Goal: Task Accomplishment & Management: Manage account settings

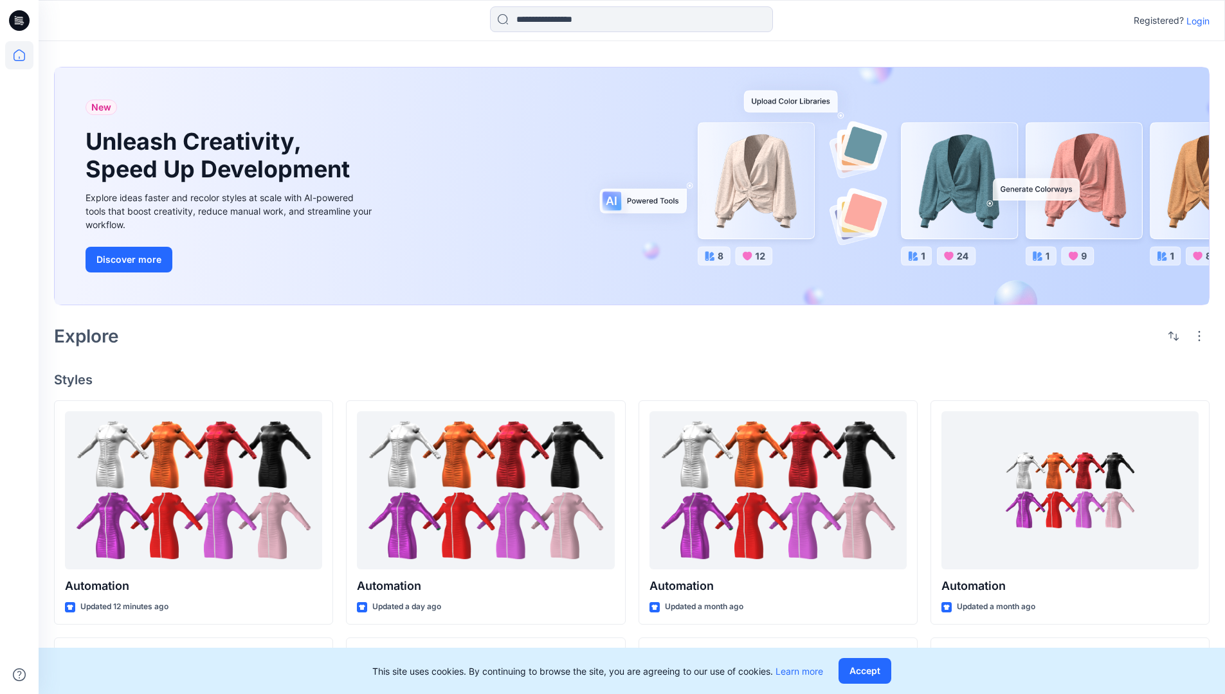
click at [1195, 21] on p "Login" at bounding box center [1197, 21] width 23 height 14
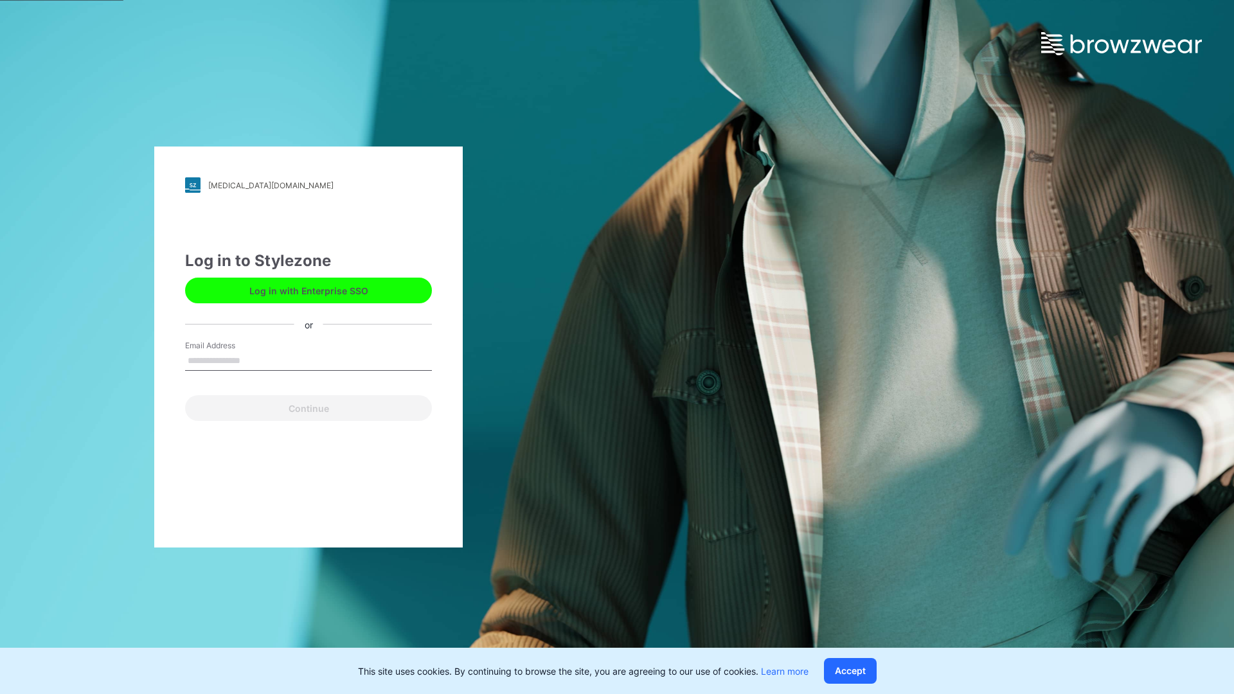
click at [254, 360] on input "Email Address" at bounding box center [308, 361] width 247 height 19
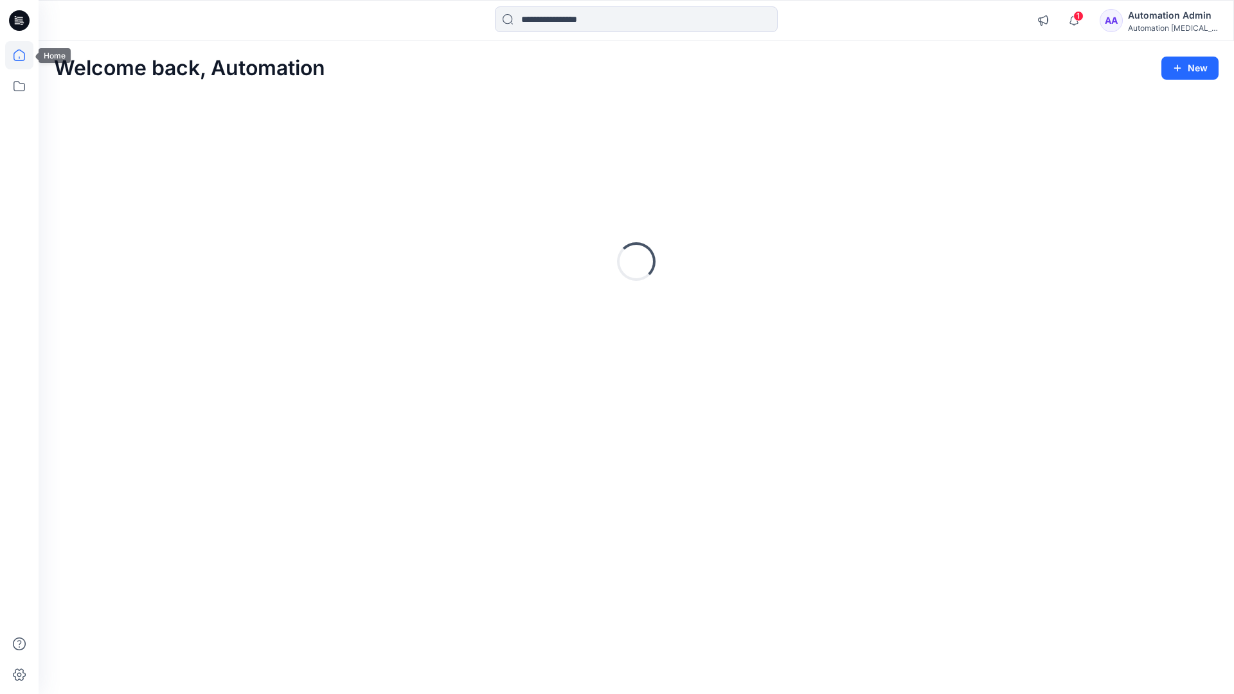
click at [24, 55] on icon at bounding box center [20, 56] width 12 height 12
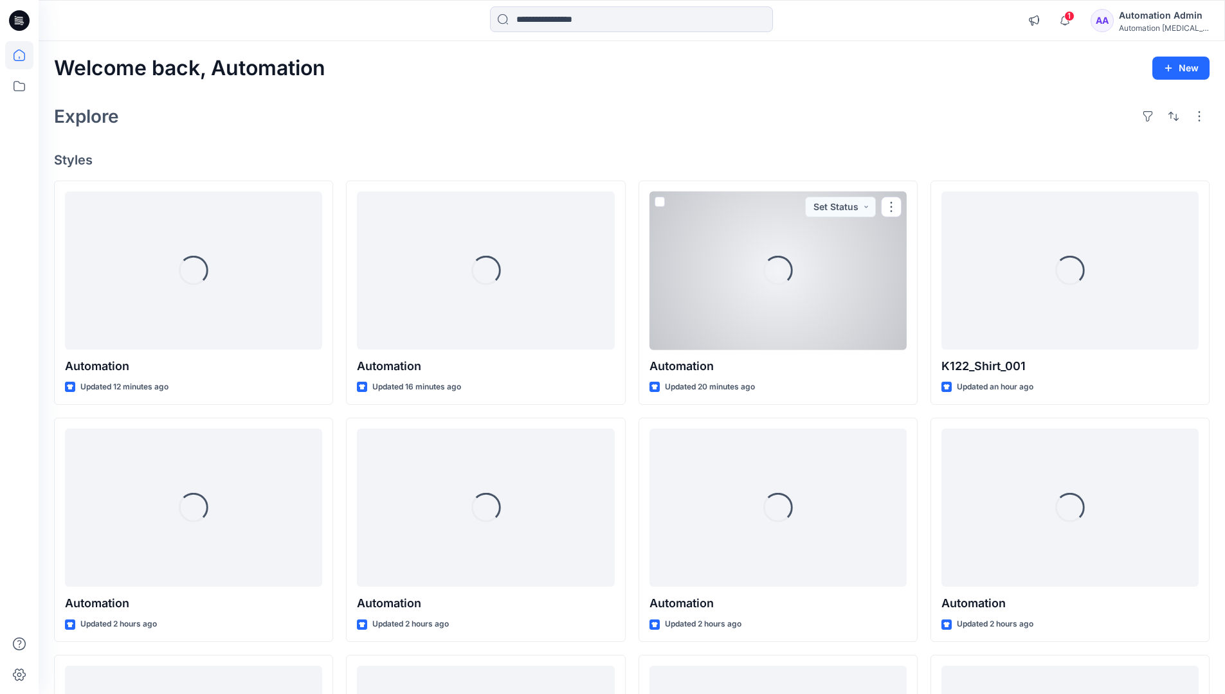
click at [1156, 17] on div "Automation Admin" at bounding box center [1164, 15] width 90 height 15
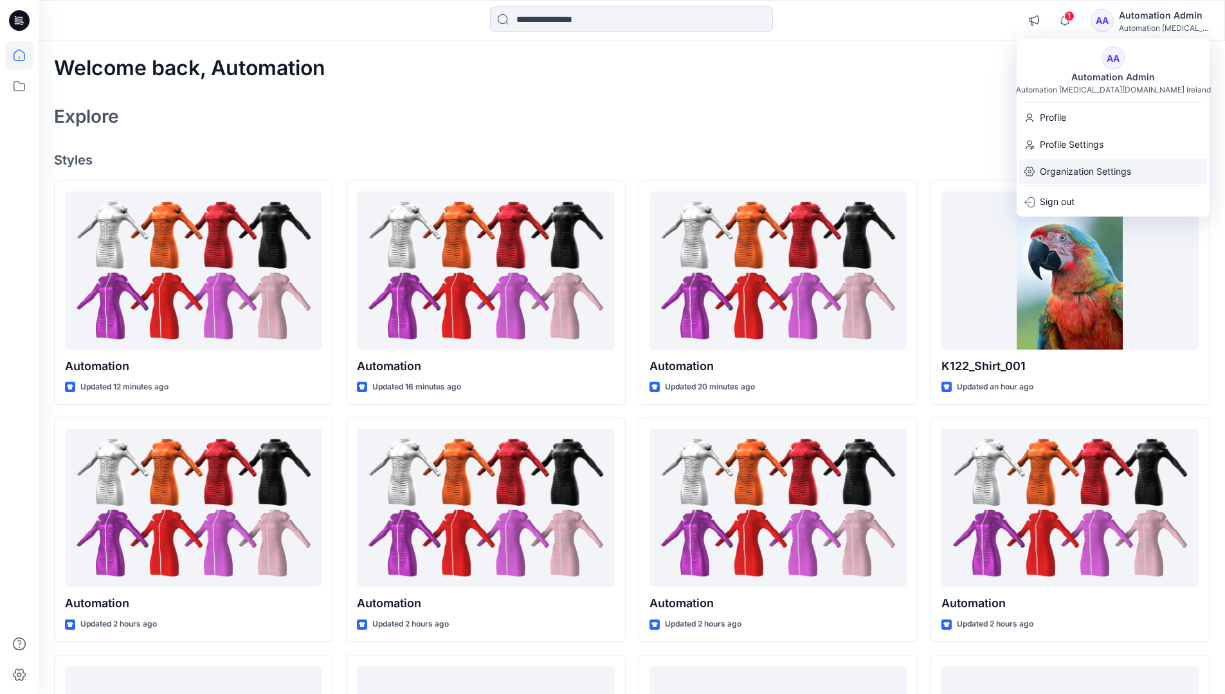
click at [1054, 174] on p "Organization Settings" at bounding box center [1085, 171] width 91 height 24
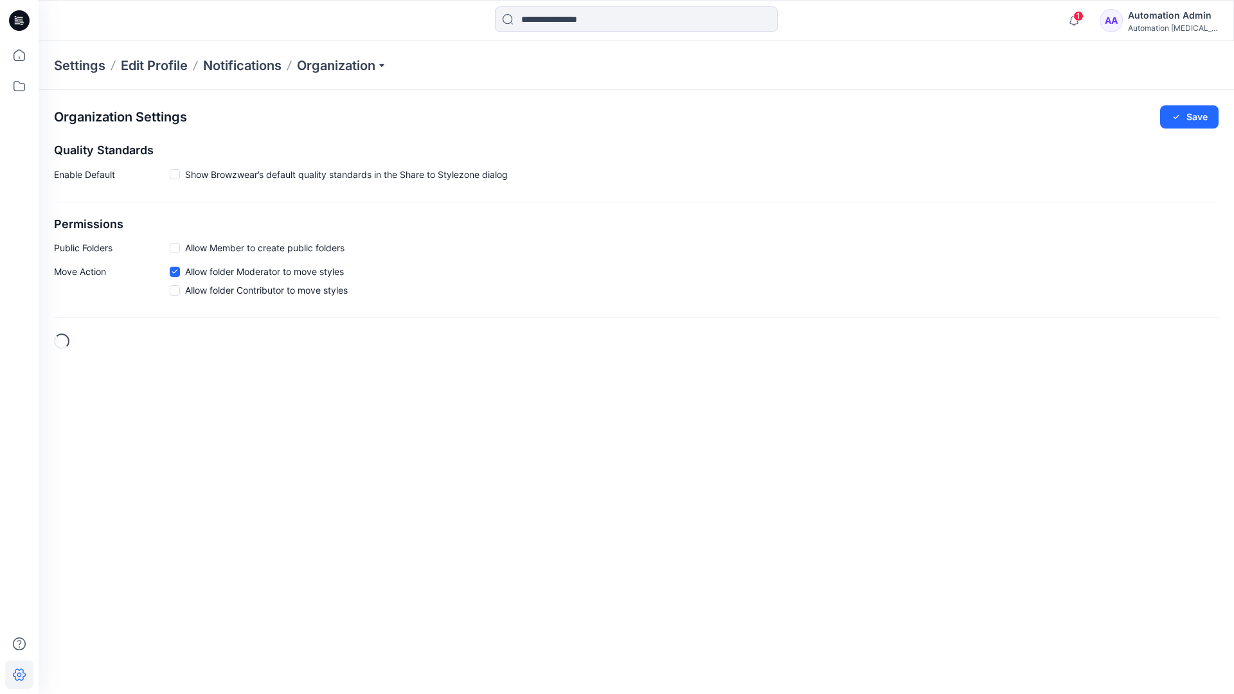
click at [70, 224] on h2 "Permissions" at bounding box center [636, 225] width 1165 height 14
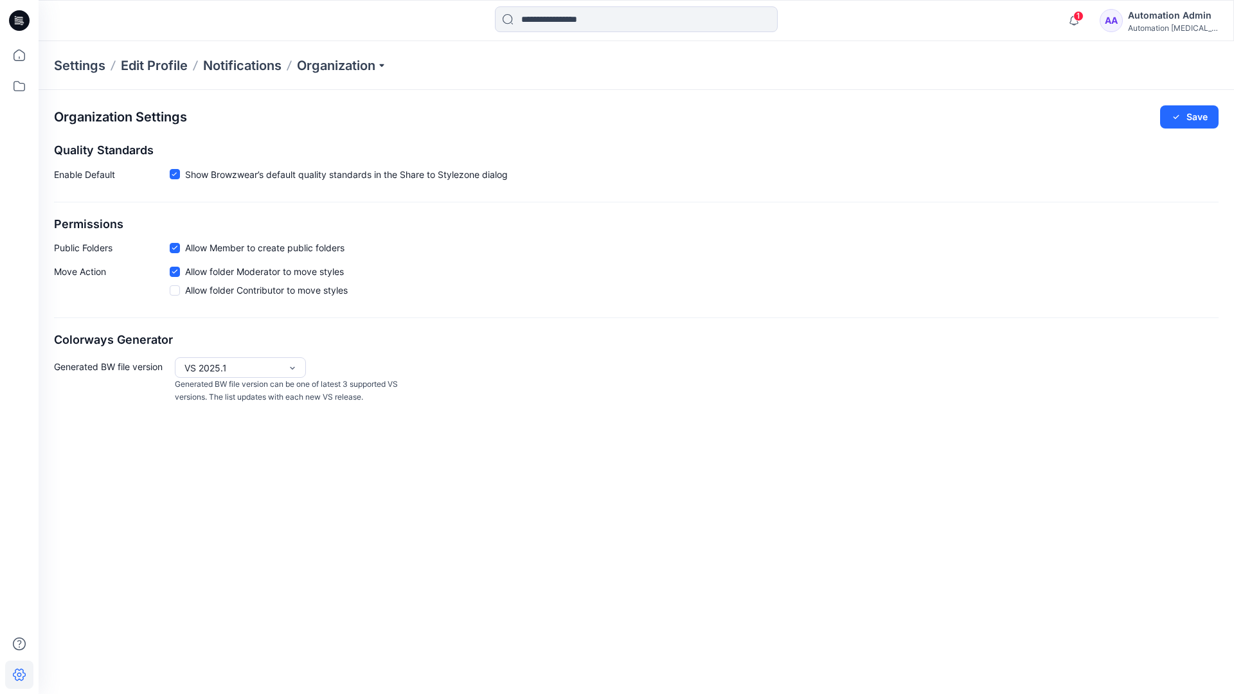
drag, startPoint x: 70, startPoint y: 224, endPoint x: 120, endPoint y: 245, distance: 54.2
click at [120, 245] on p "Public Folders" at bounding box center [112, 248] width 116 height 14
click at [73, 251] on p "Public Folders" at bounding box center [112, 248] width 116 height 14
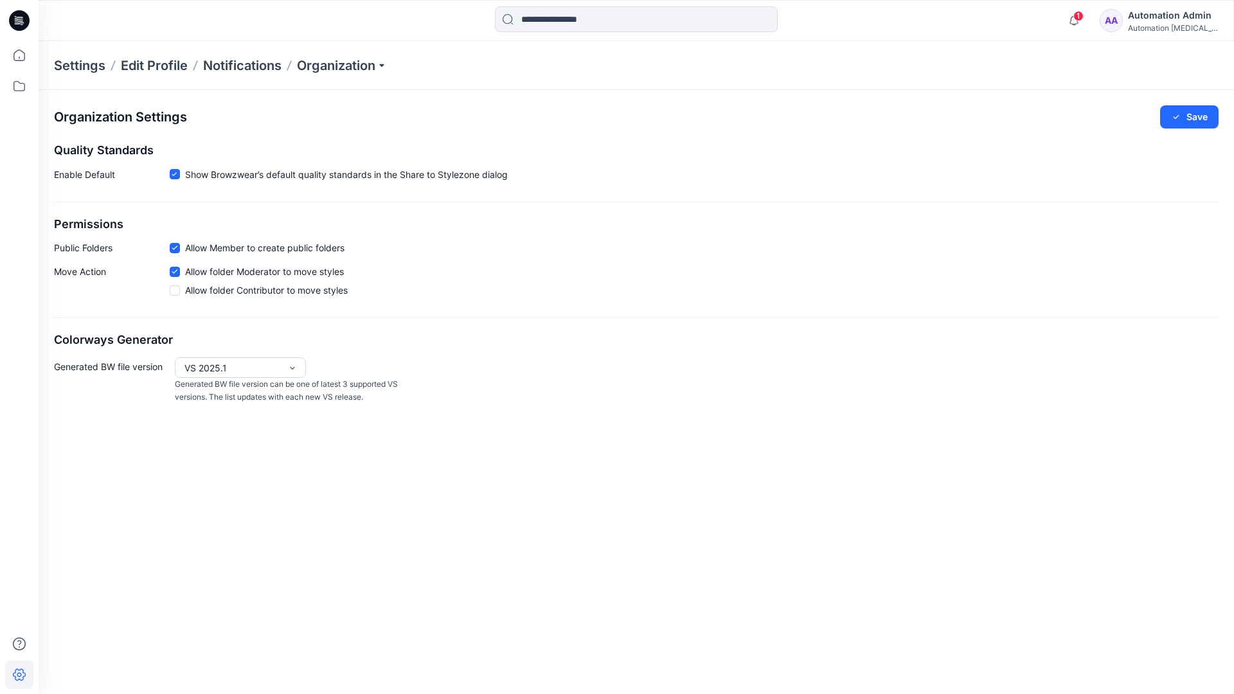
click at [80, 273] on p "Move Action" at bounding box center [112, 283] width 116 height 37
click at [98, 321] on div "Organization Settings Save Quality Standards Enable Default Show Browzwear’s de…" at bounding box center [637, 255] width 1196 height 330
click at [1184, 15] on div "Automation Admin" at bounding box center [1173, 15] width 90 height 15
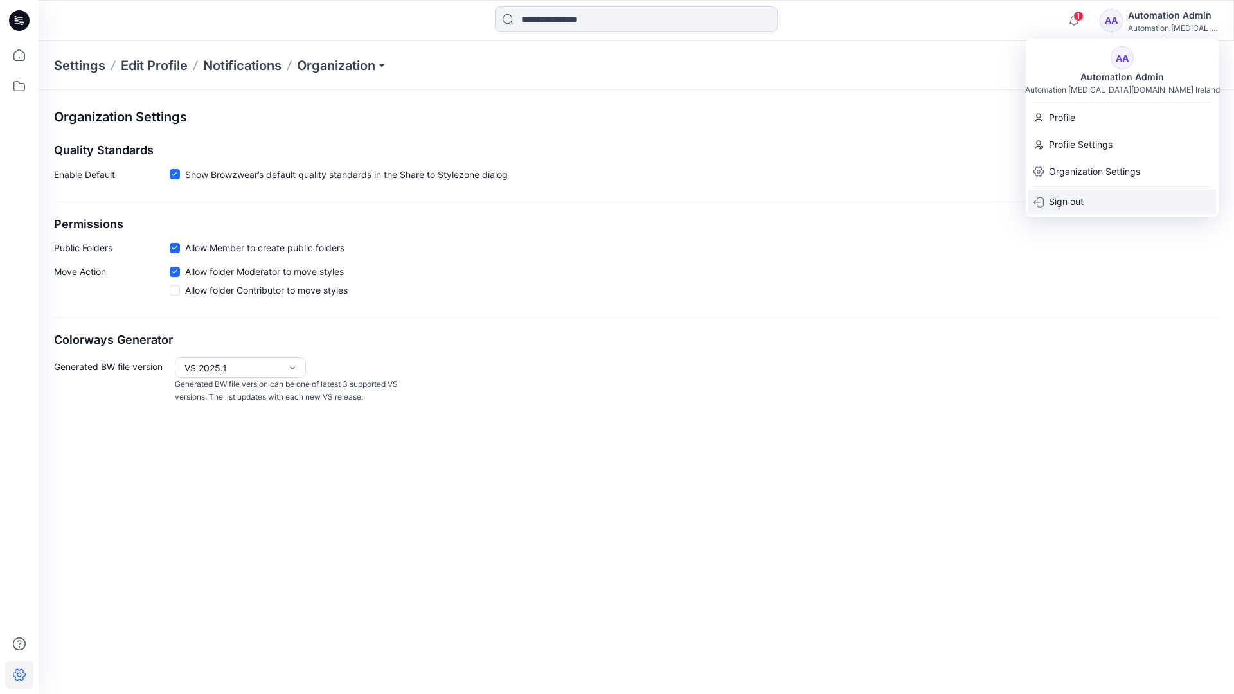
click at [1061, 198] on p "Sign out" at bounding box center [1066, 202] width 35 height 24
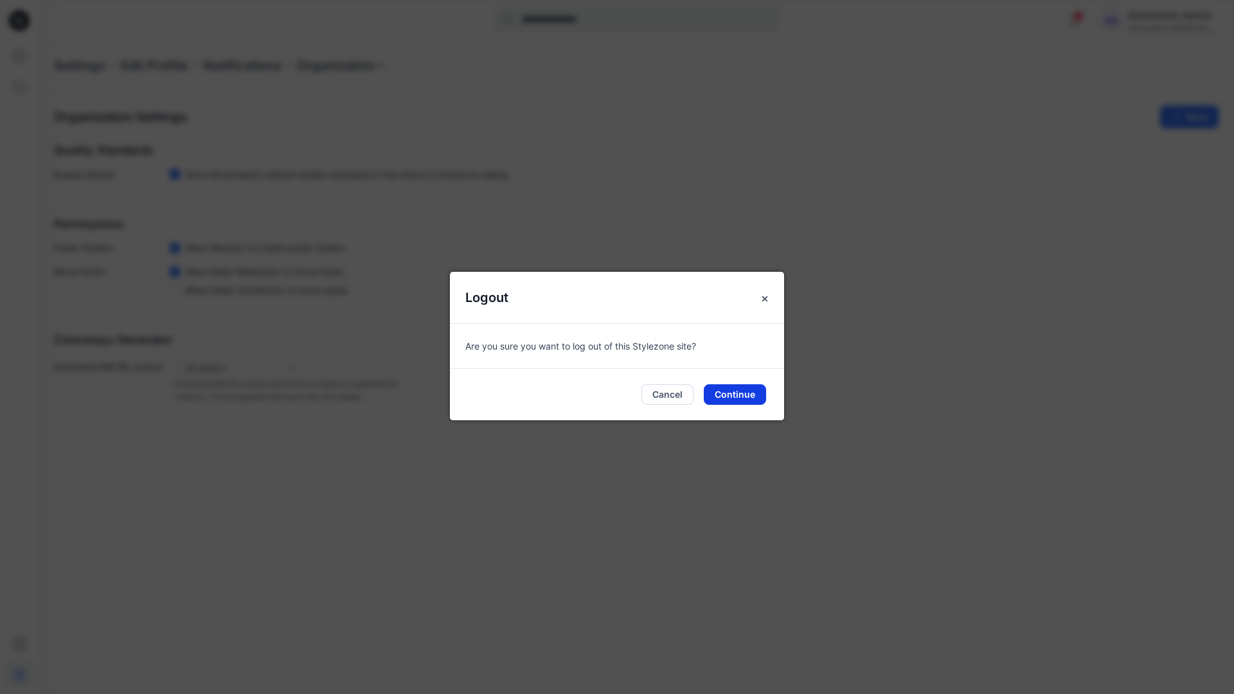
click at [736, 396] on button "Continue" at bounding box center [735, 394] width 62 height 21
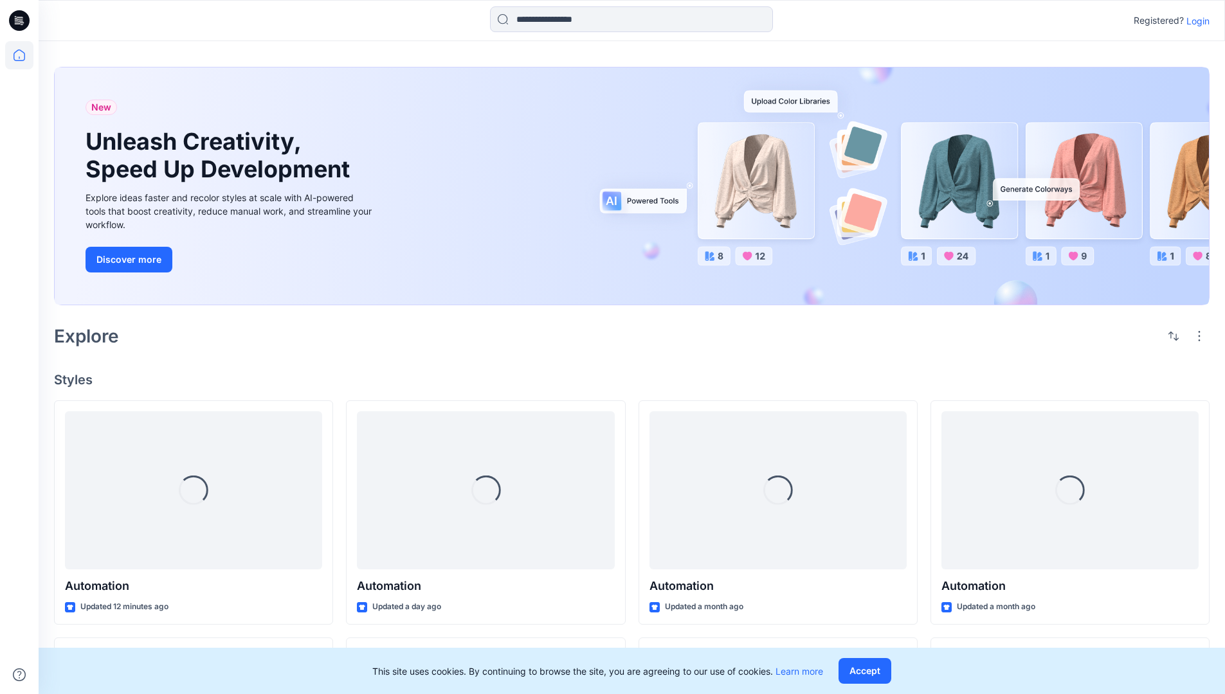
click at [1195, 21] on p "Login" at bounding box center [1197, 21] width 23 height 14
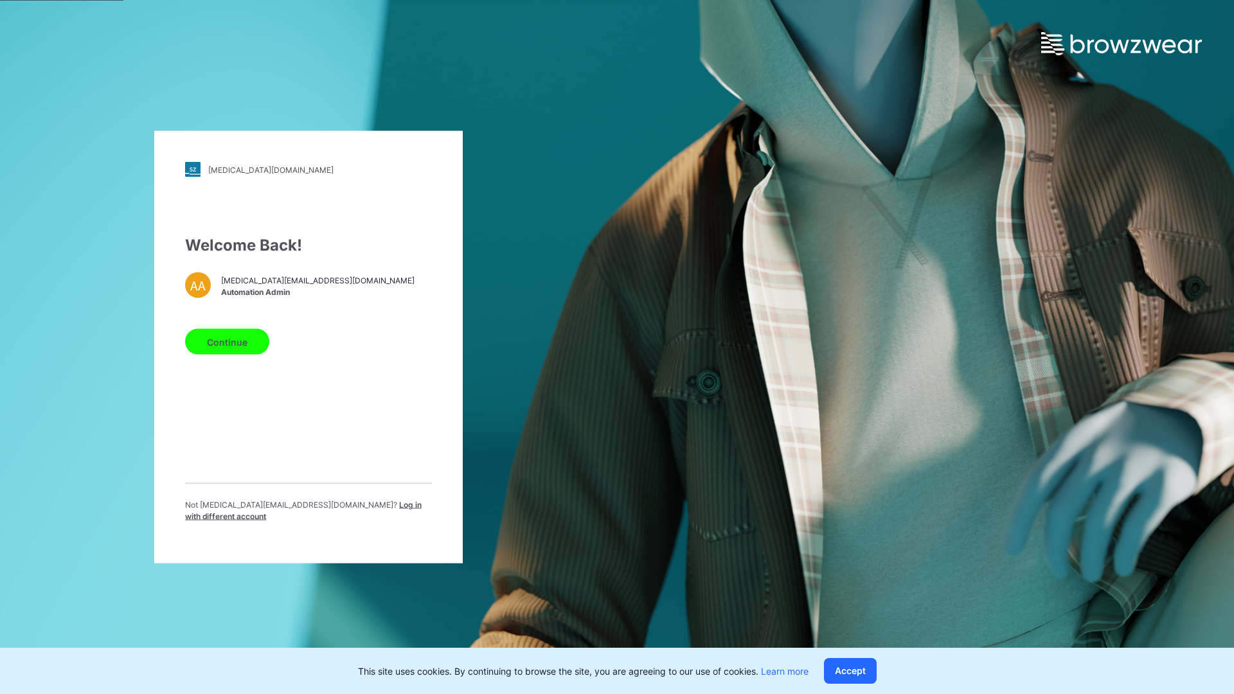
click at [318, 508] on span "Log in with different account" at bounding box center [303, 510] width 237 height 21
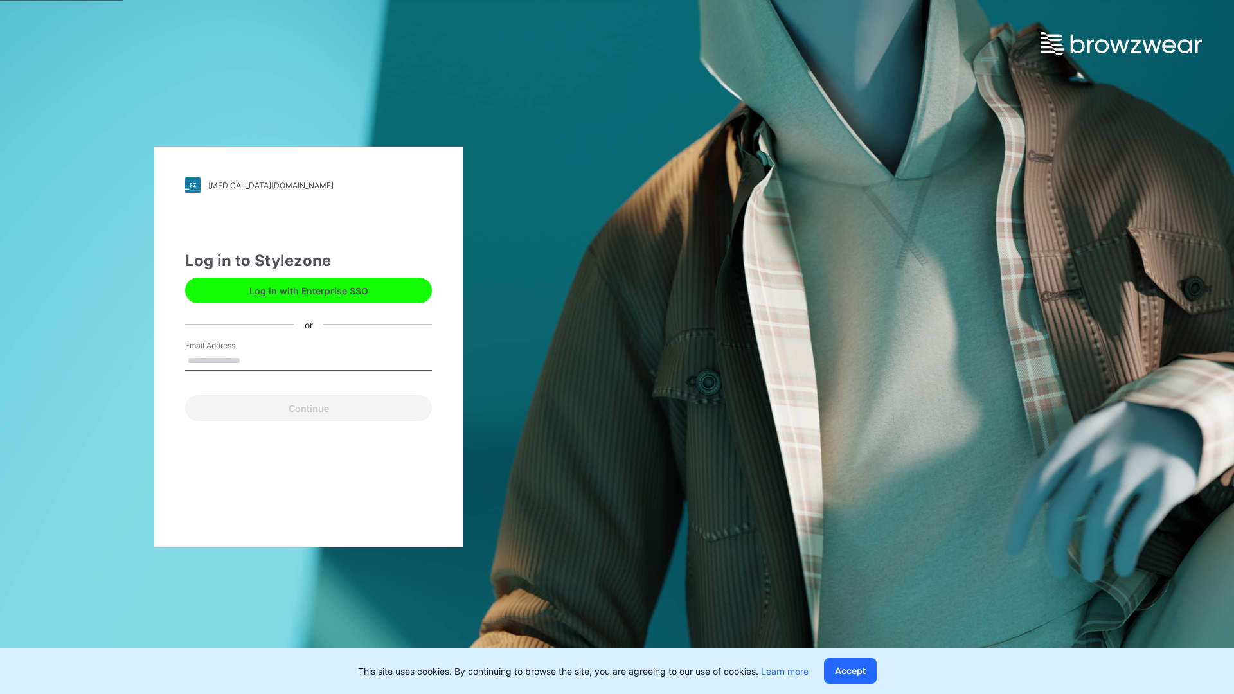
click at [254, 360] on input "Email Address" at bounding box center [308, 361] width 247 height 19
type input "**********"
